Goal: Transaction & Acquisition: Purchase product/service

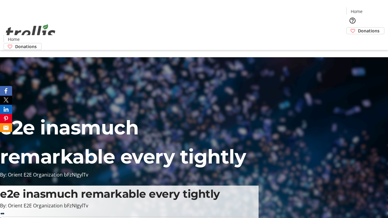
click at [358, 28] on span "Donations" at bounding box center [368, 31] width 21 height 6
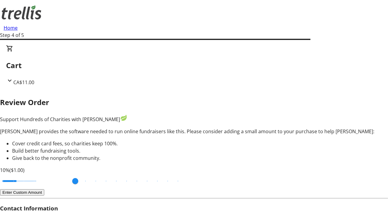
type input "3"
click at [41, 174] on input "Cover fees percentage" at bounding box center [19, 180] width 47 height 13
